Goal: Task Accomplishment & Management: Use online tool/utility

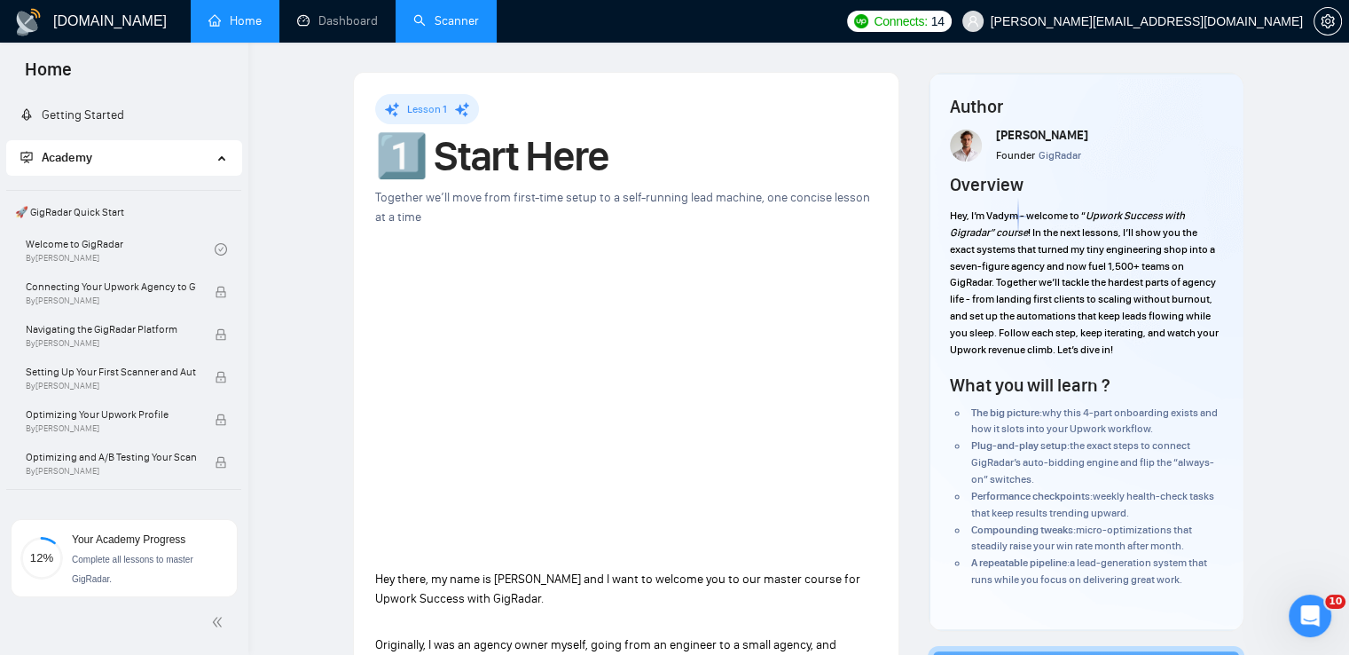
click at [459, 24] on link "Scanner" at bounding box center [446, 20] width 66 height 15
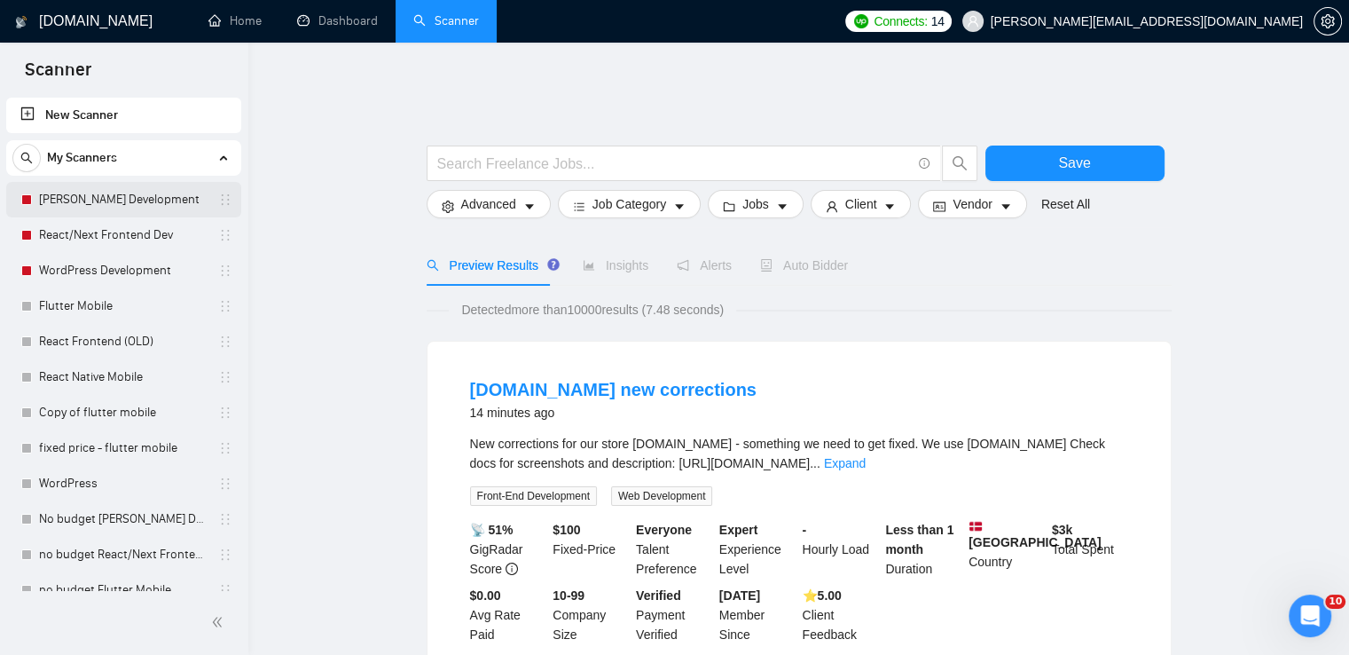
click at [160, 200] on link "[PERSON_NAME] Development" at bounding box center [123, 199] width 169 height 35
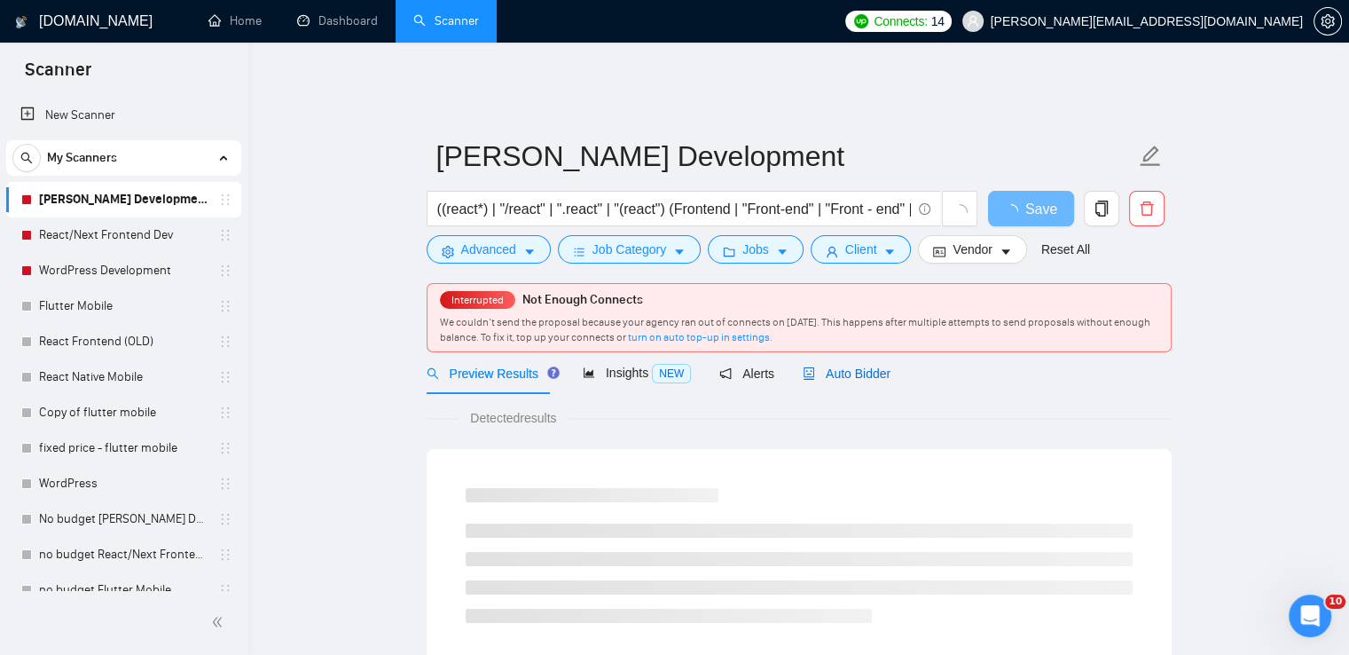
click at [862, 366] on span "Auto Bidder" at bounding box center [847, 373] width 88 height 14
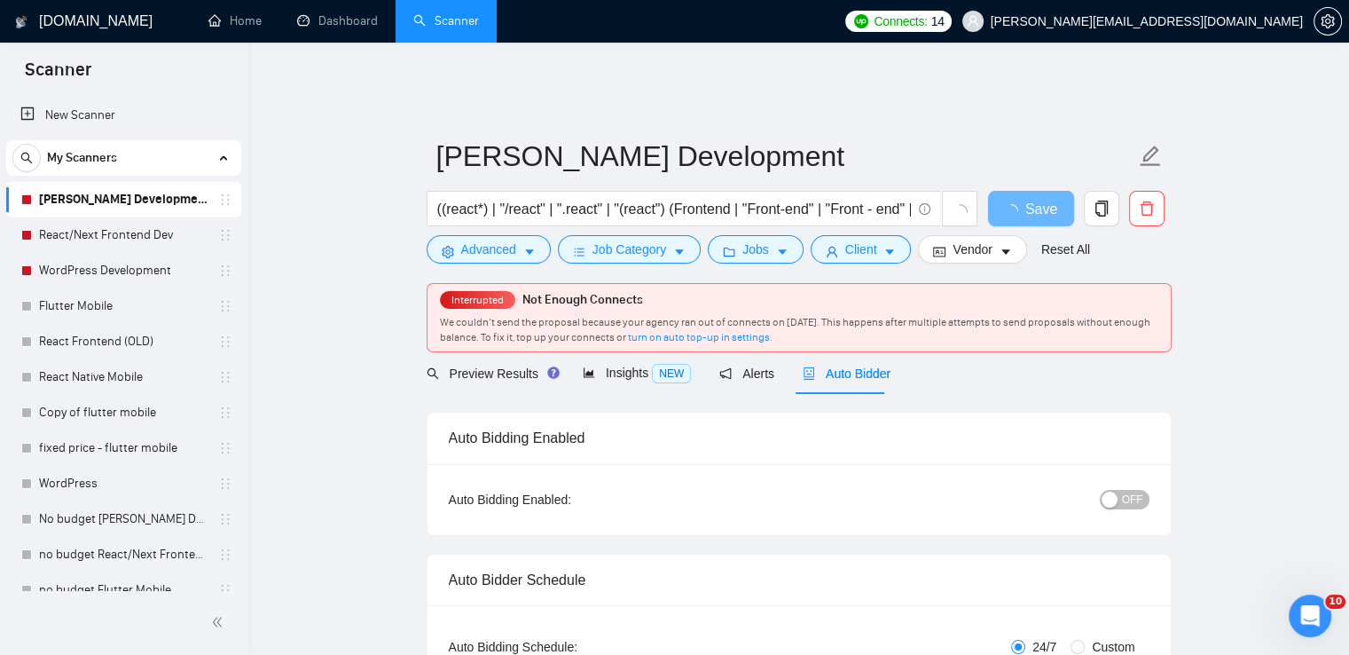
click at [1139, 490] on span "OFF" at bounding box center [1132, 500] width 21 height 20
click at [1040, 198] on span "Save" at bounding box center [1031, 209] width 32 height 22
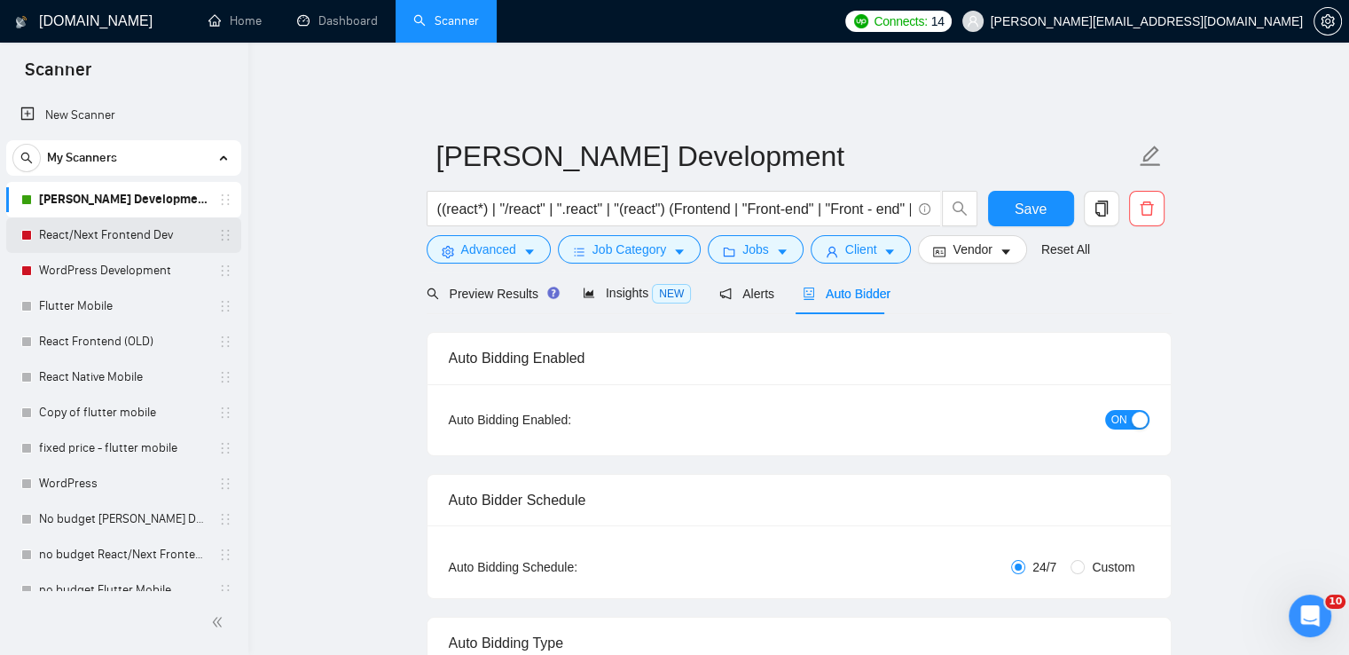
click at [130, 228] on link "React/Next Frontend Dev" at bounding box center [123, 234] width 169 height 35
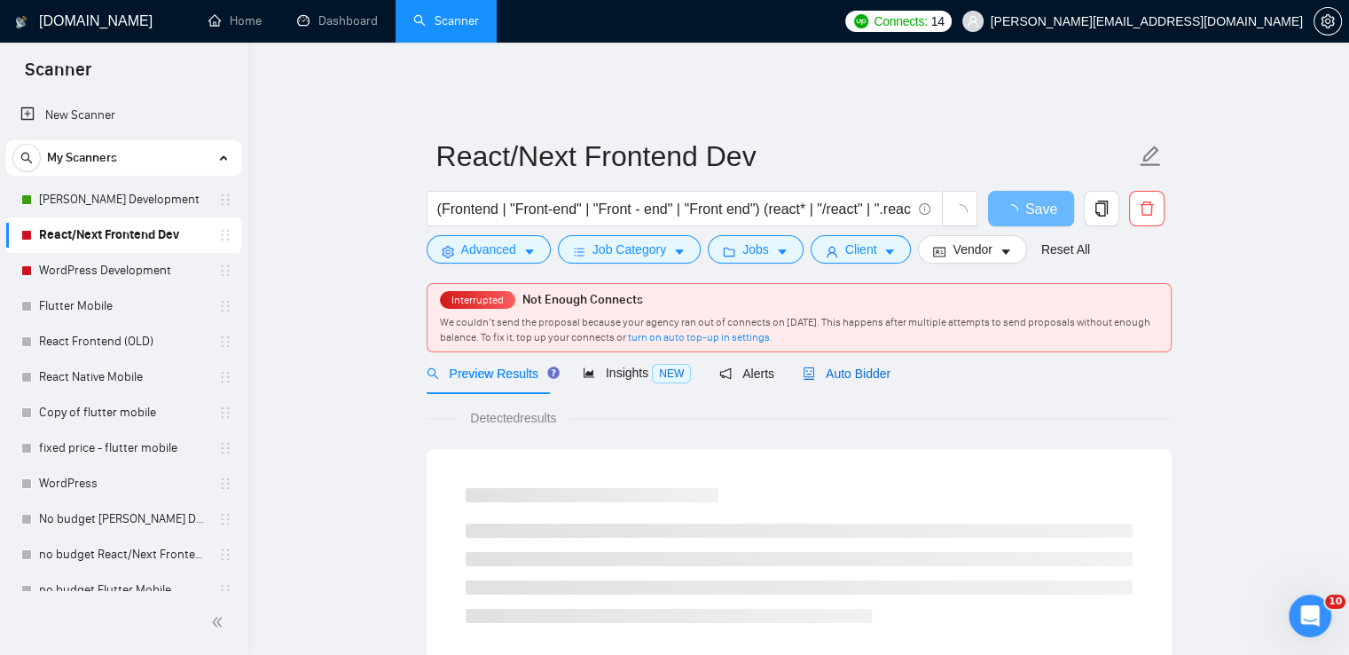
click at [845, 366] on span "Auto Bidder" at bounding box center [847, 373] width 88 height 14
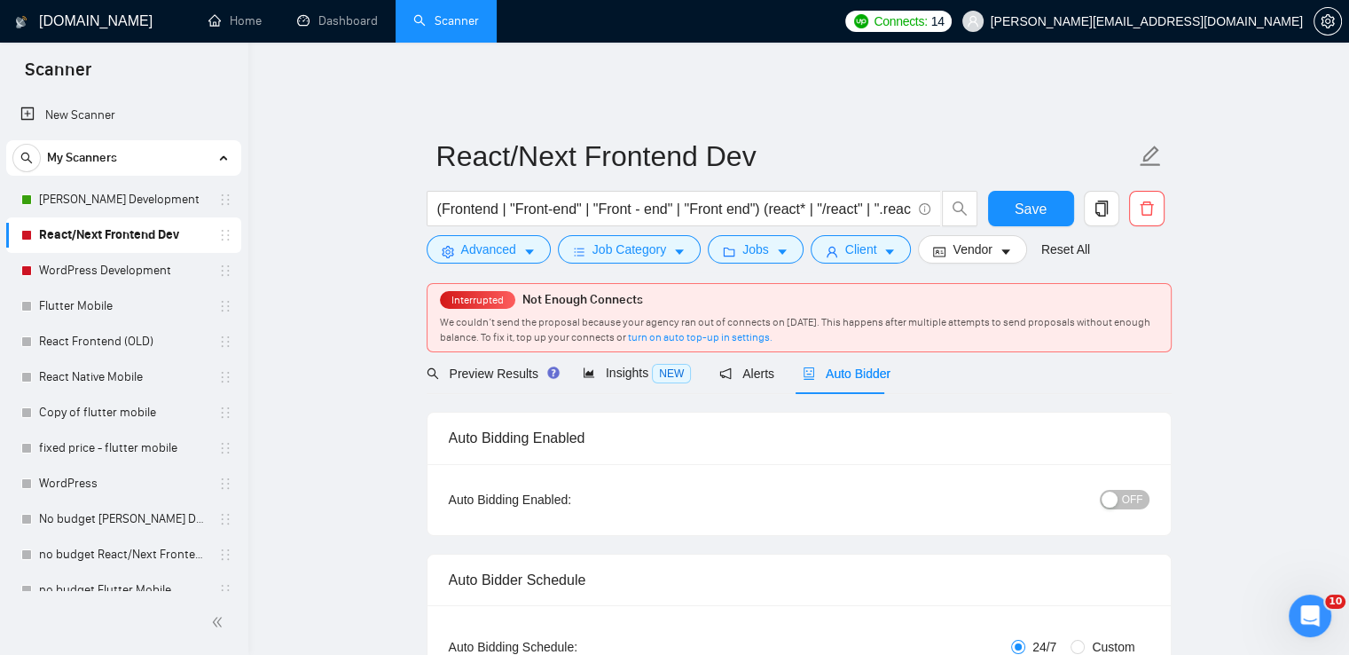
click at [1133, 490] on span "OFF" at bounding box center [1132, 500] width 21 height 20
click at [1042, 198] on span "Save" at bounding box center [1031, 209] width 32 height 22
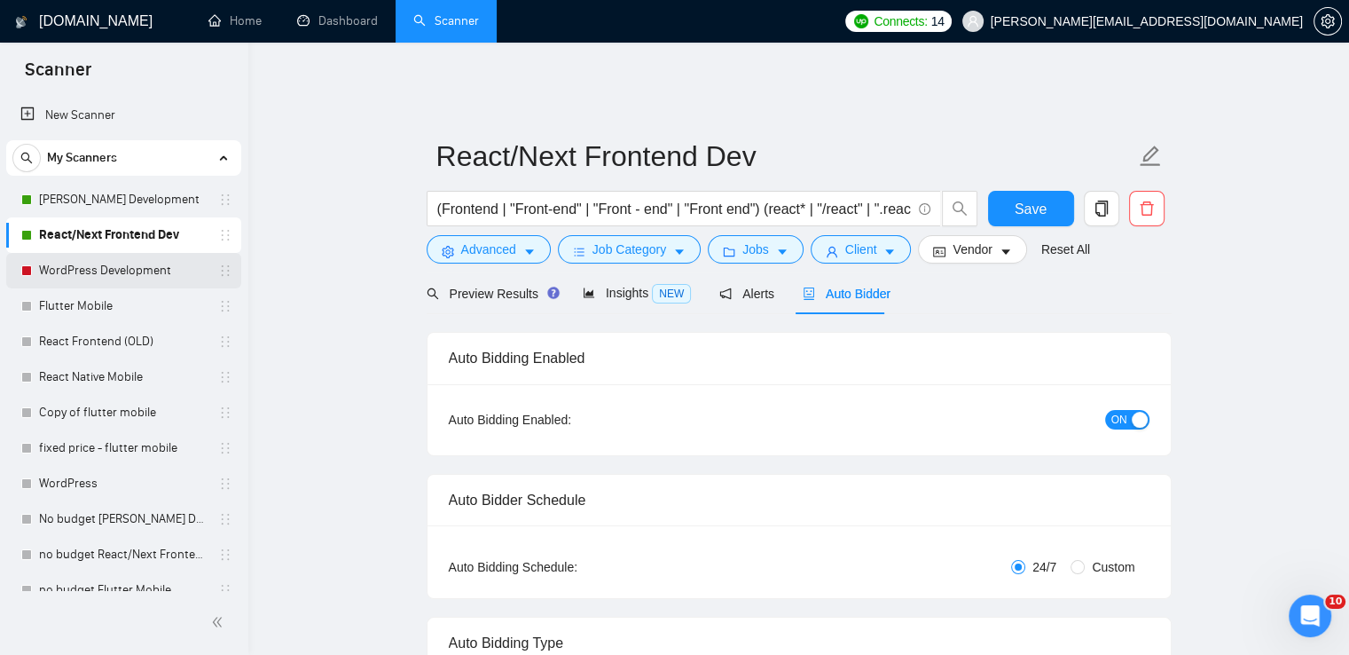
click at [125, 259] on link "WordPress Development" at bounding box center [123, 270] width 169 height 35
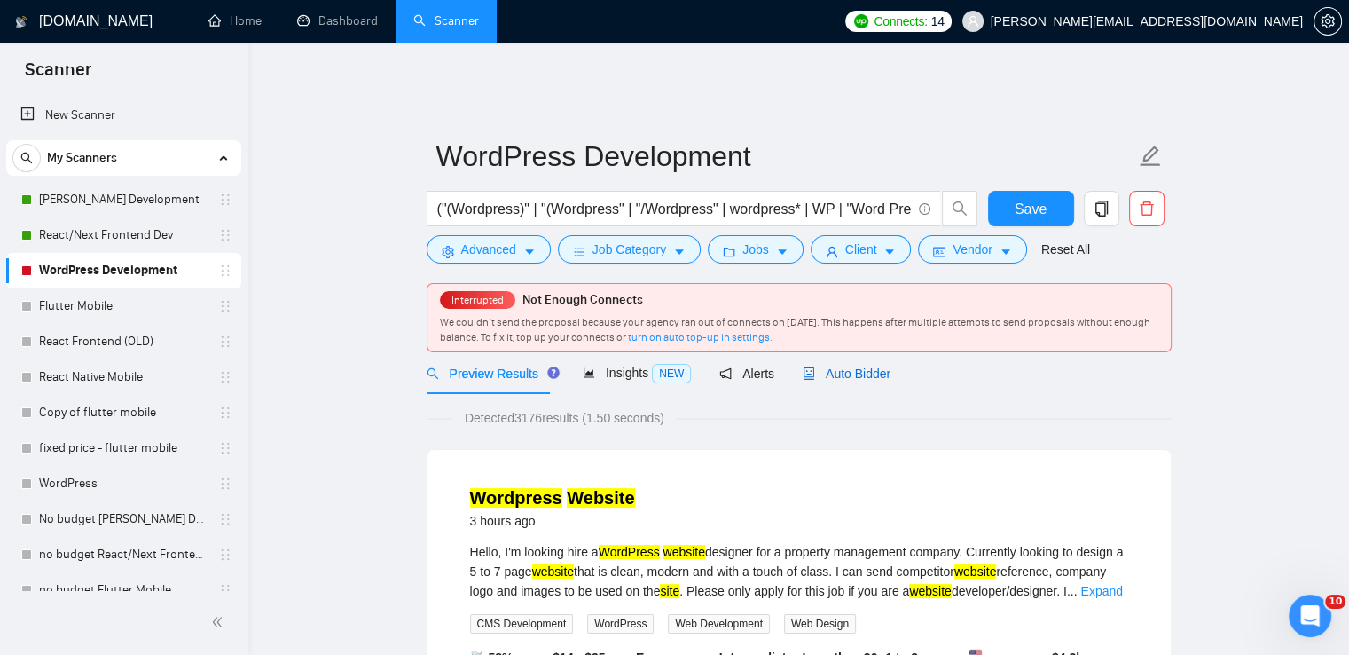
click at [872, 366] on span "Auto Bidder" at bounding box center [847, 373] width 88 height 14
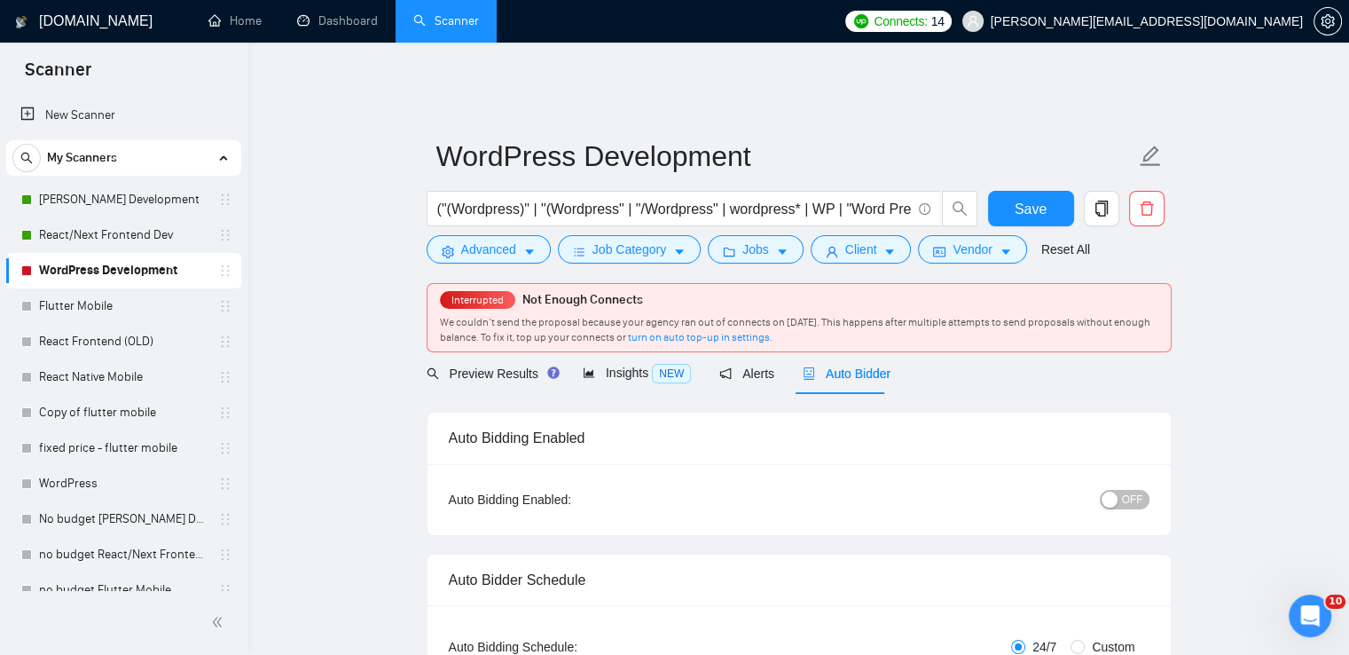
click at [1139, 490] on span "OFF" at bounding box center [1132, 500] width 21 height 20
click at [1032, 202] on span "Save" at bounding box center [1031, 209] width 32 height 22
